Goal: Find specific page/section

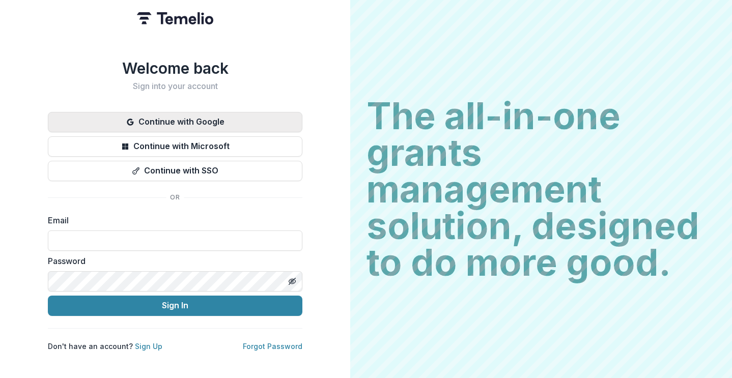
click at [194, 123] on button "Continue with Google" at bounding box center [175, 122] width 255 height 20
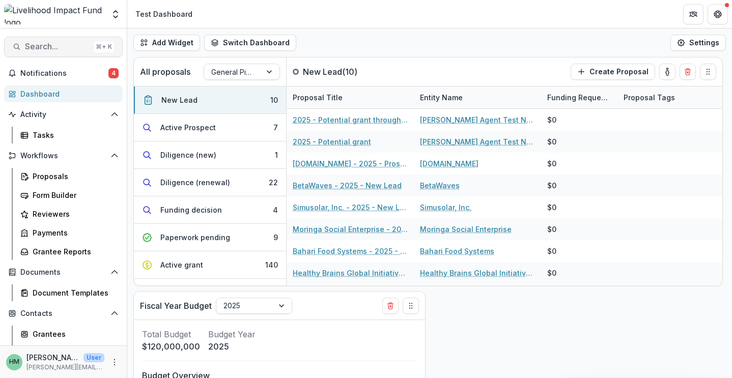
click at [29, 47] on span "Search..." at bounding box center [57, 47] width 65 height 10
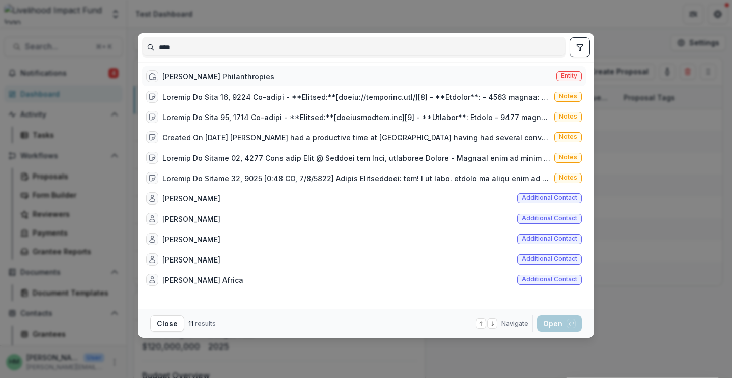
type input "****"
click at [211, 74] on div "[PERSON_NAME] Philanthropies" at bounding box center [218, 76] width 112 height 11
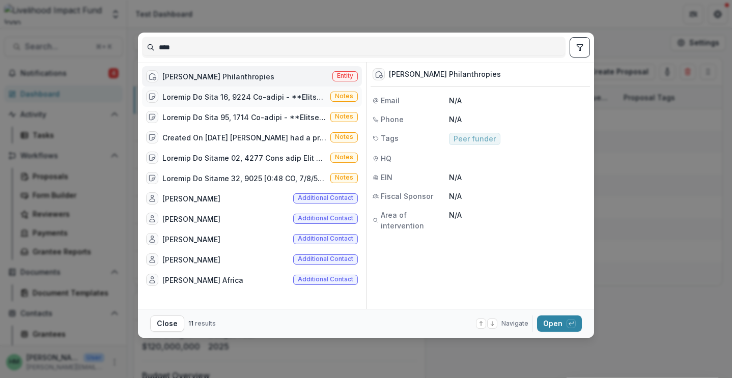
click at [219, 97] on div at bounding box center [244, 97] width 164 height 11
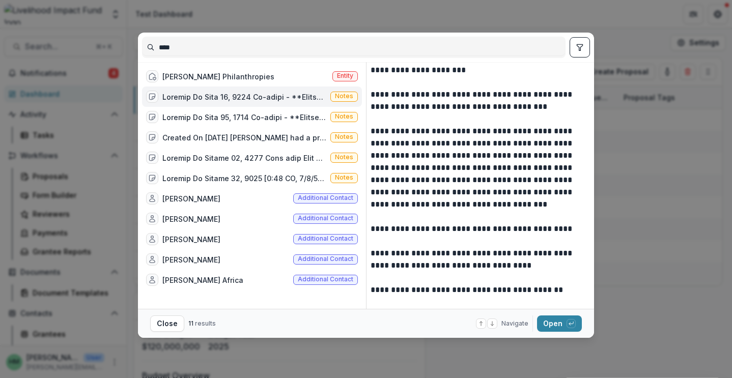
scroll to position [129, 0]
click at [235, 165] on div "Notes" at bounding box center [252, 158] width 220 height 20
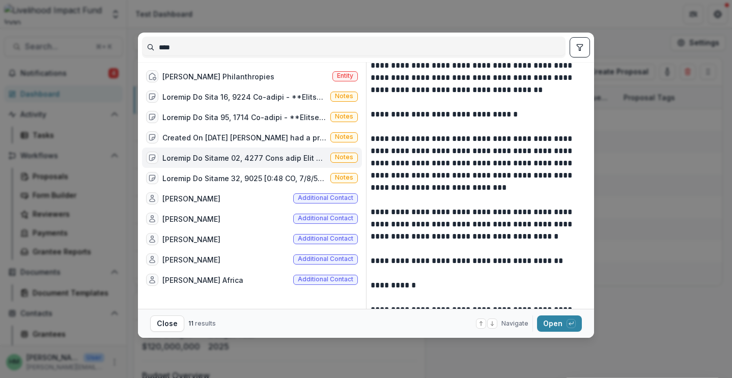
scroll to position [446, 0]
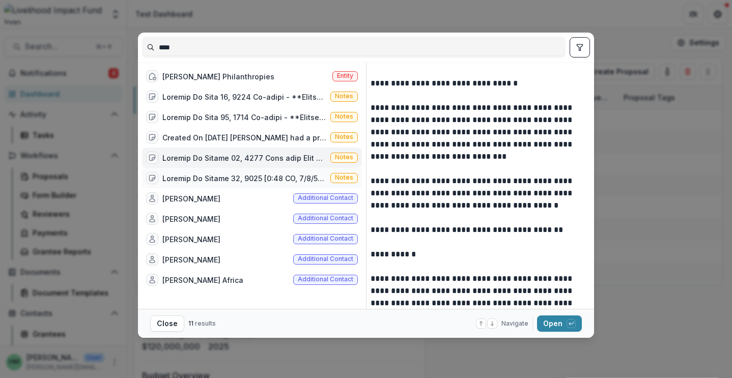
click at [221, 180] on div at bounding box center [244, 178] width 164 height 11
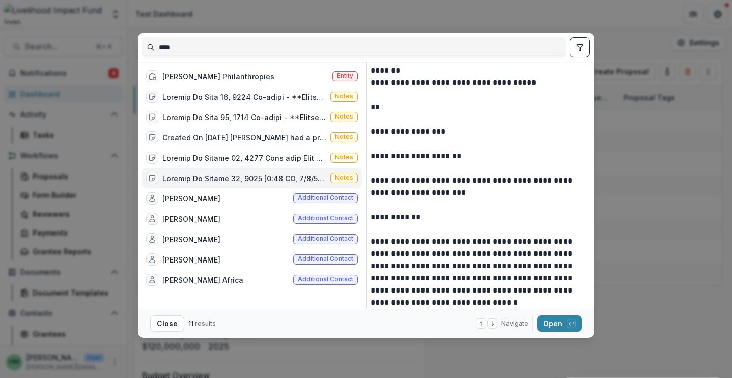
scroll to position [1534, 0]
click at [157, 324] on button "Close" at bounding box center [167, 324] width 34 height 16
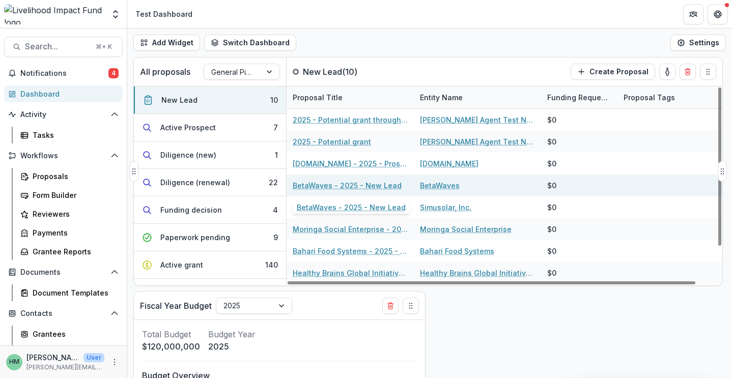
scroll to position [0, 0]
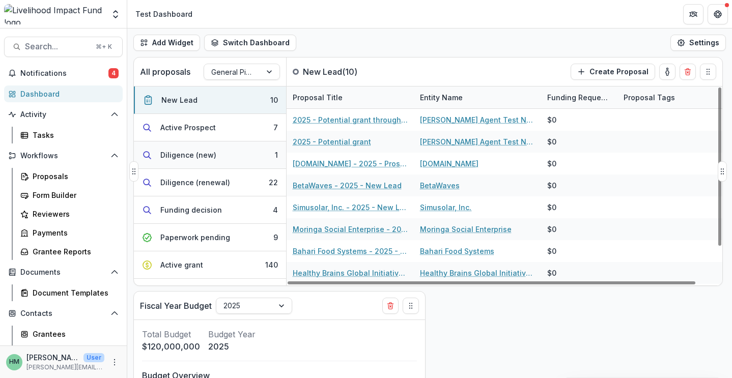
click at [196, 157] on div "Diligence (new)" at bounding box center [188, 155] width 56 height 11
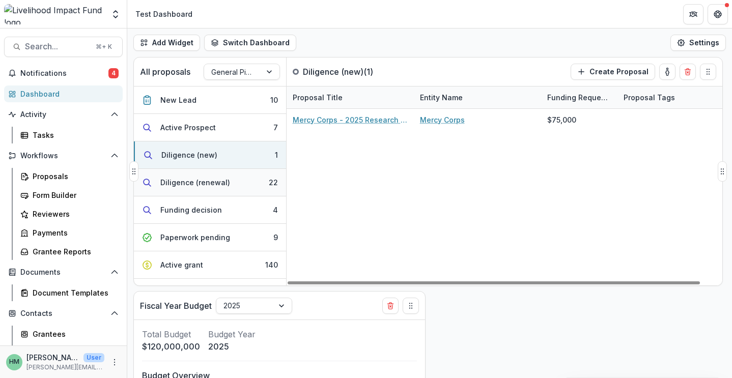
click at [186, 185] on div "Diligence (renewal)" at bounding box center [195, 182] width 70 height 11
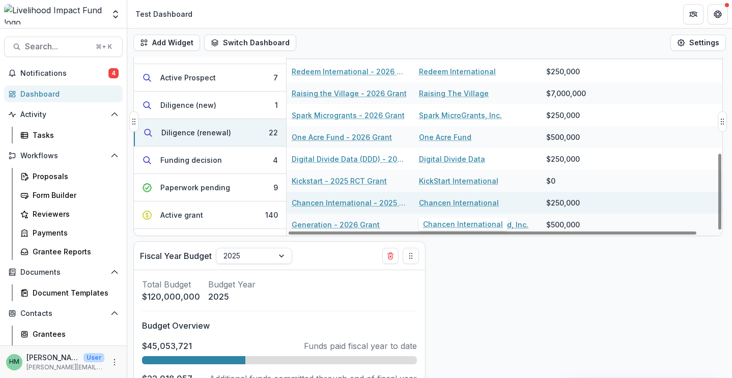
scroll to position [50, 0]
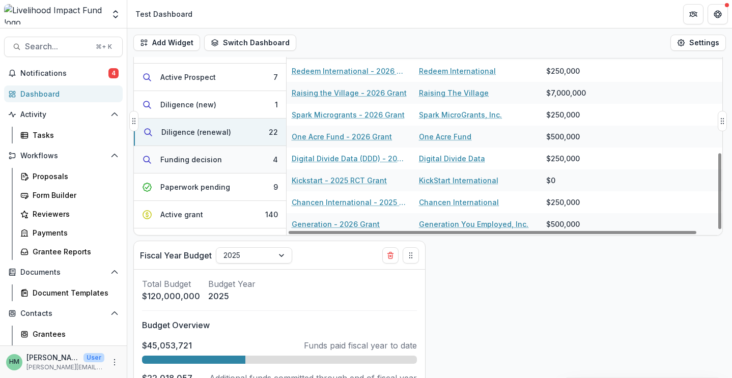
click at [231, 165] on button "Funding decision 4" at bounding box center [210, 160] width 152 height 28
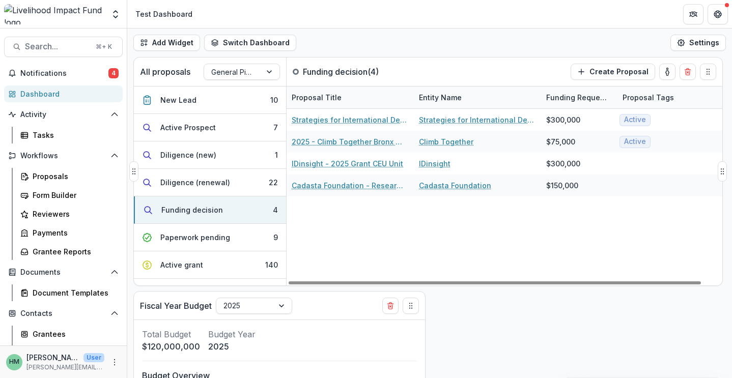
scroll to position [0, 0]
click at [216, 237] on div "Paperwork pending" at bounding box center [195, 237] width 70 height 11
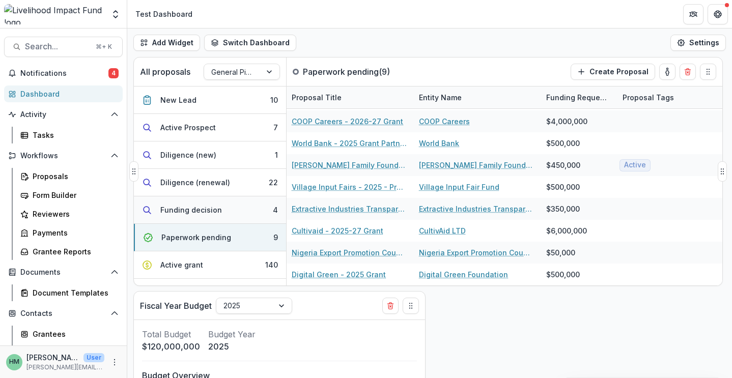
click at [209, 213] on div "Funding decision" at bounding box center [191, 210] width 62 height 11
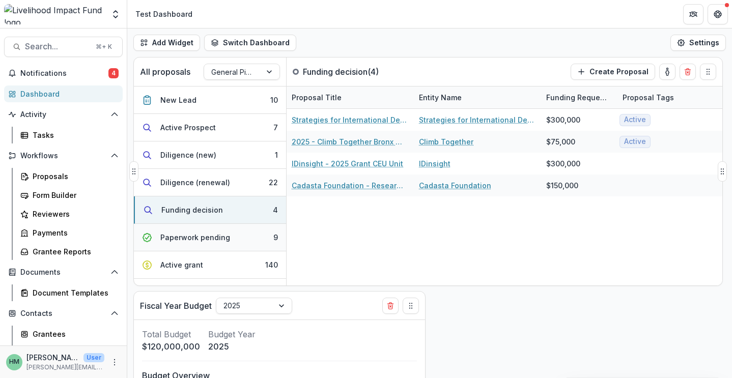
click at [207, 246] on button "Paperwork pending 9" at bounding box center [210, 238] width 152 height 28
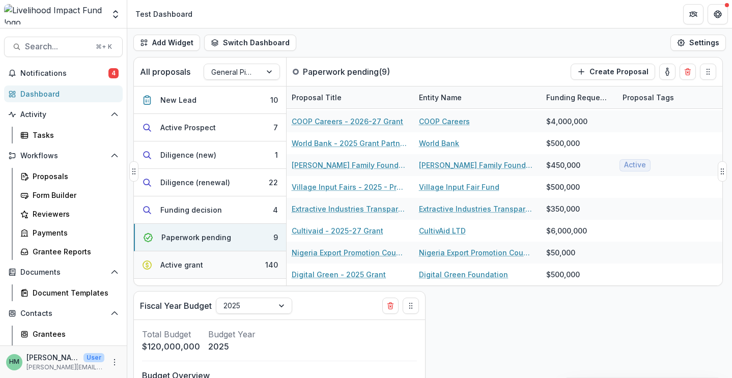
click at [207, 264] on button "Active grant 140" at bounding box center [210, 266] width 152 height 28
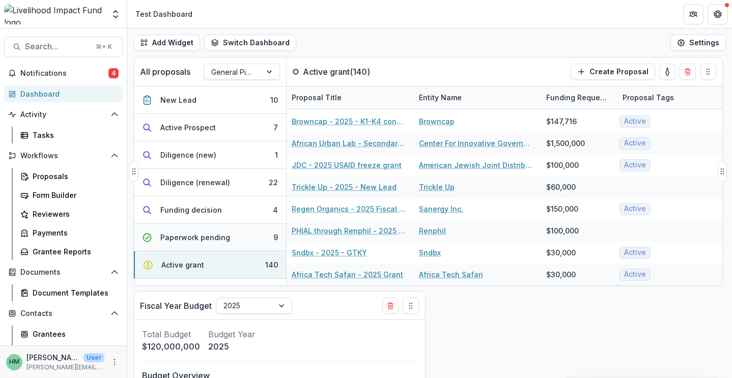
click at [227, 238] on div "Paperwork pending" at bounding box center [195, 237] width 70 height 11
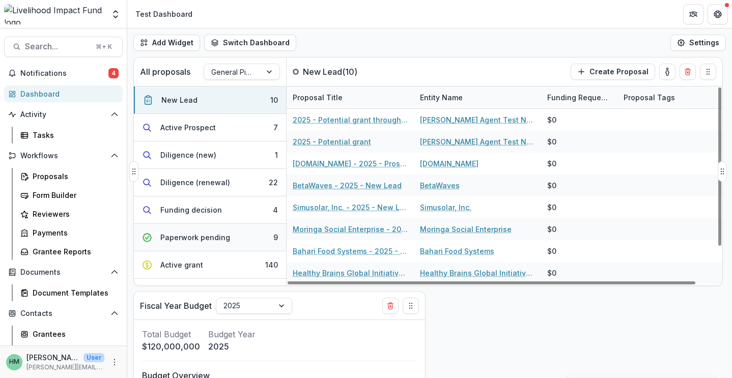
click at [216, 236] on div "Paperwork pending" at bounding box center [195, 237] width 70 height 11
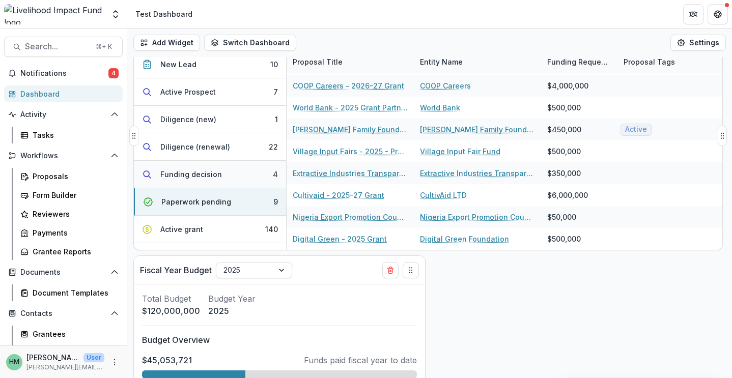
click at [225, 177] on button "Funding decision 4" at bounding box center [210, 175] width 152 height 28
